Goal: Transaction & Acquisition: Purchase product/service

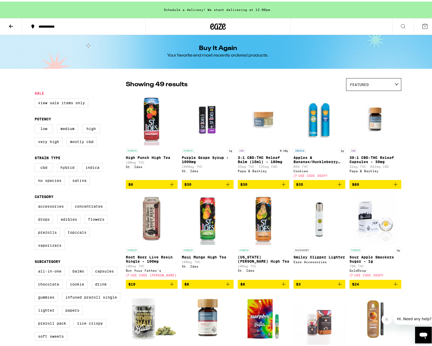
click at [9, 24] on icon at bounding box center [11, 25] width 4 height 4
